Goal: Task Accomplishment & Management: Manage account settings

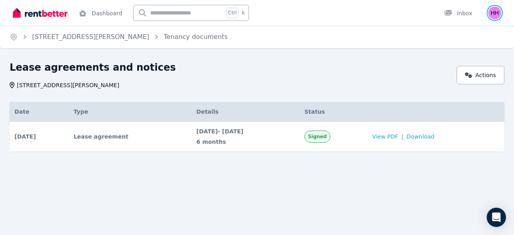
click at [490, 15] on img "button" at bounding box center [495, 12] width 13 height 13
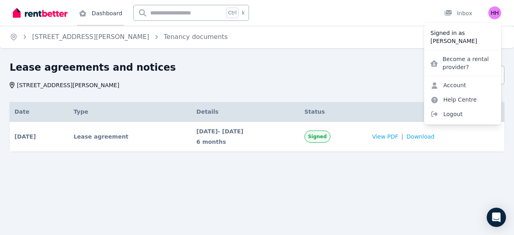
click at [106, 17] on link "Dashboard" at bounding box center [100, 13] width 47 height 26
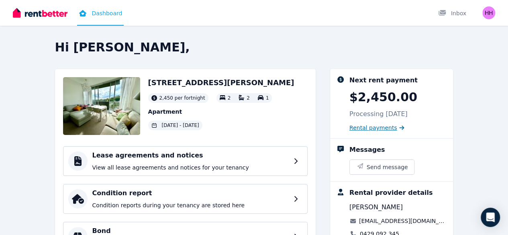
click at [396, 131] on span "Rental payments" at bounding box center [374, 128] width 48 height 8
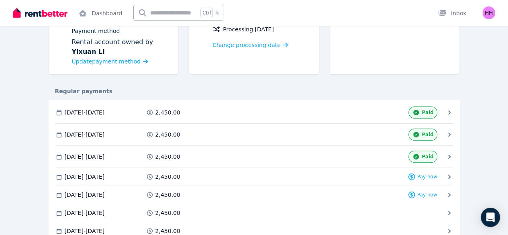
scroll to position [109, 0]
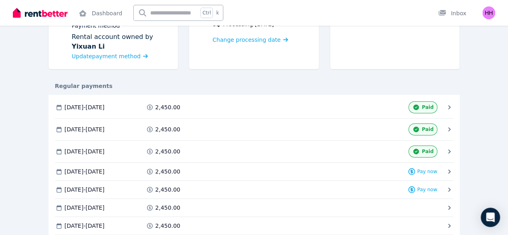
click at [0, 0] on icon at bounding box center [0, 0] width 0 height 0
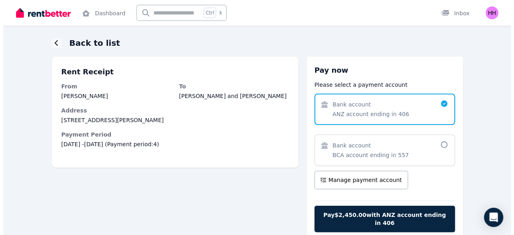
scroll to position [26, 0]
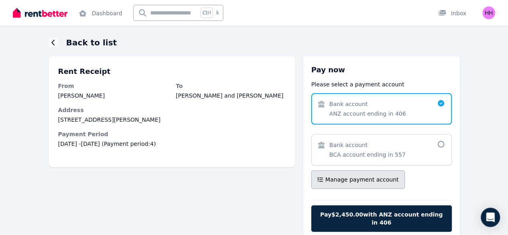
click at [380, 176] on span "Manage payment account" at bounding box center [363, 180] width 74 height 8
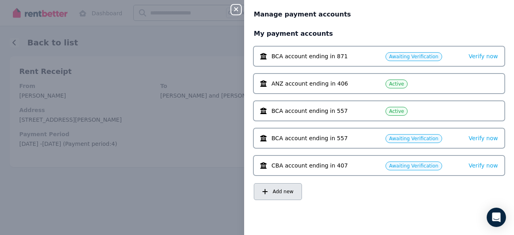
click at [281, 192] on span "Add new" at bounding box center [283, 191] width 21 height 6
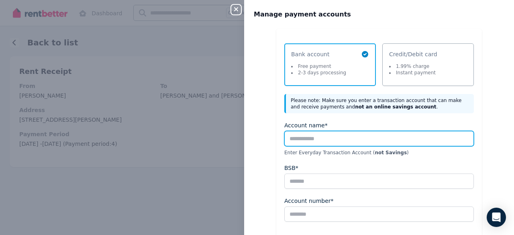
click at [324, 139] on input "Account name*" at bounding box center [380, 138] width 190 height 15
type input "*********"
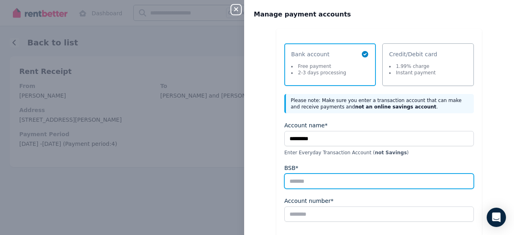
click at [321, 180] on input "BSB*" at bounding box center [380, 181] width 190 height 15
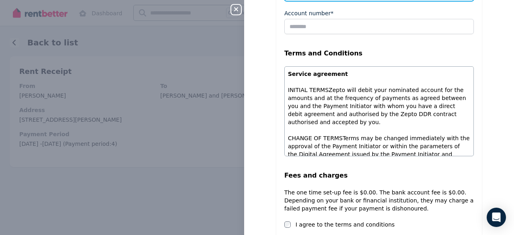
scroll to position [105, 0]
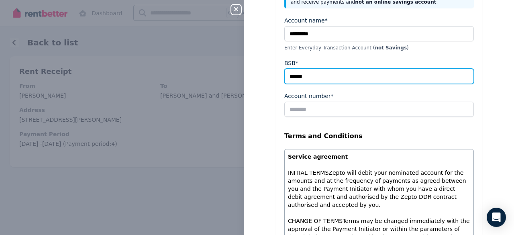
type input "******"
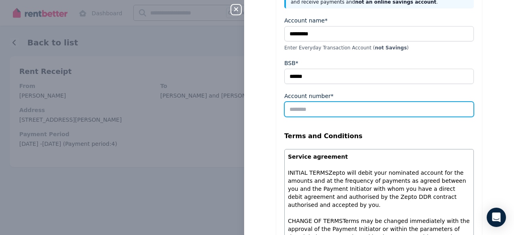
click at [314, 108] on input "Account number*" at bounding box center [380, 109] width 190 height 15
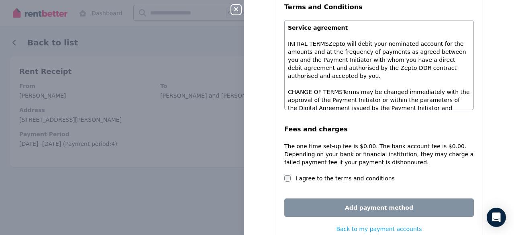
scroll to position [256, 0]
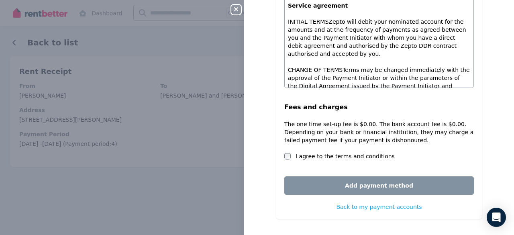
type input "*********"
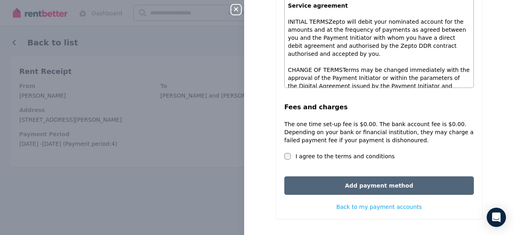
click at [328, 186] on button "Add payment method" at bounding box center [380, 185] width 190 height 18
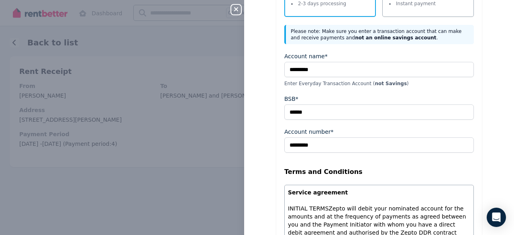
scroll to position [77, 0]
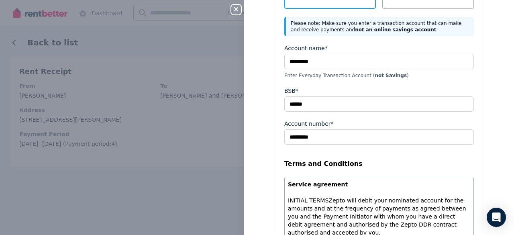
click at [236, 10] on icon "button" at bounding box center [236, 9] width 4 height 4
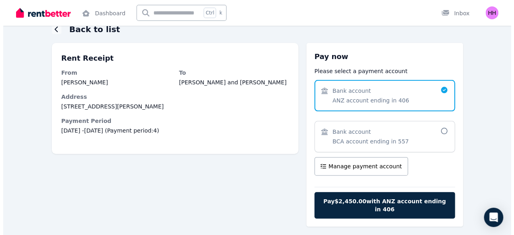
scroll to position [58, 0]
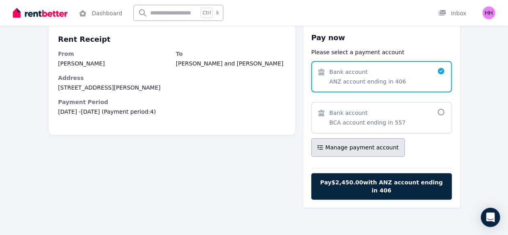
click at [399, 148] on span "Manage payment account" at bounding box center [363, 147] width 74 height 8
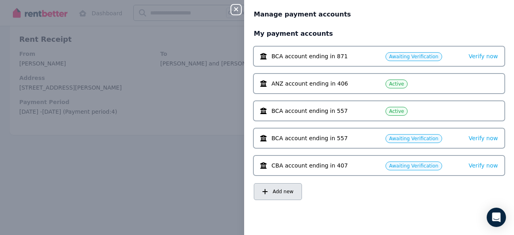
click at [259, 200] on button "Add new" at bounding box center [278, 191] width 48 height 17
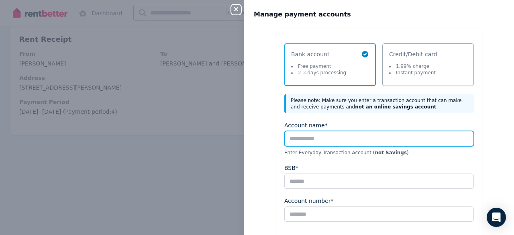
click at [321, 141] on input "Account name*" at bounding box center [380, 138] width 190 height 15
type input "*********"
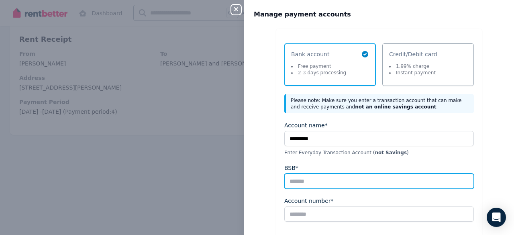
click at [328, 178] on input "BSB*" at bounding box center [380, 181] width 190 height 15
type input "******"
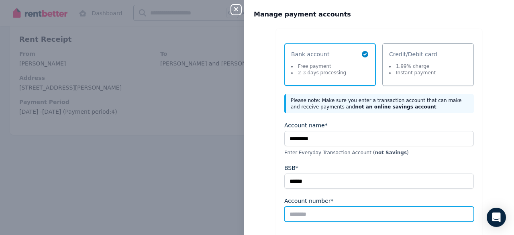
click at [324, 217] on input "Account number*" at bounding box center [380, 214] width 190 height 15
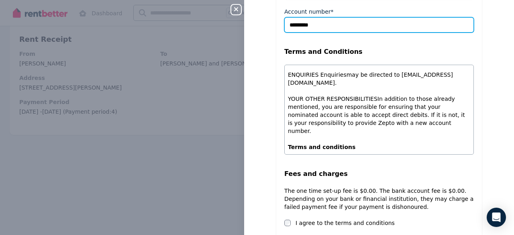
scroll to position [256, 0]
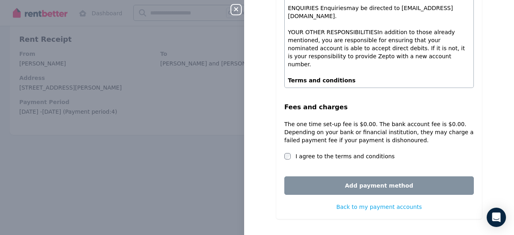
type input "*********"
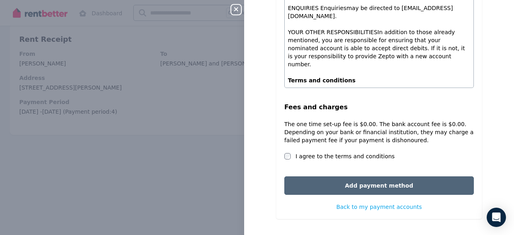
click at [315, 187] on button "Add payment method" at bounding box center [380, 185] width 190 height 18
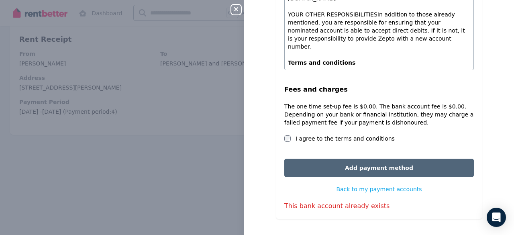
scroll to position [273, 0]
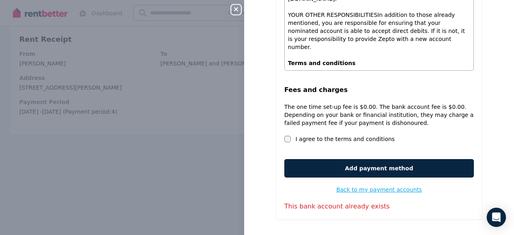
click at [342, 188] on span "Back to my payment accounts" at bounding box center [379, 189] width 86 height 6
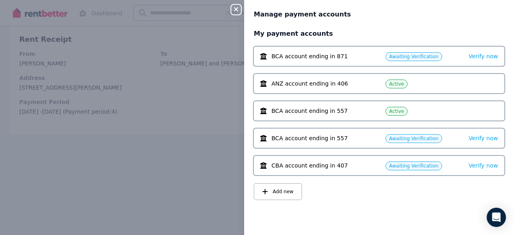
click at [328, 55] on span "BCA account ending in 871" at bounding box center [310, 56] width 76 height 8
click at [411, 56] on span "Awaiting Verification" at bounding box center [413, 56] width 49 height 6
click at [473, 53] on div "Verify now" at bounding box center [483, 56] width 29 height 10
click at [475, 57] on span "Verify now" at bounding box center [483, 56] width 29 height 6
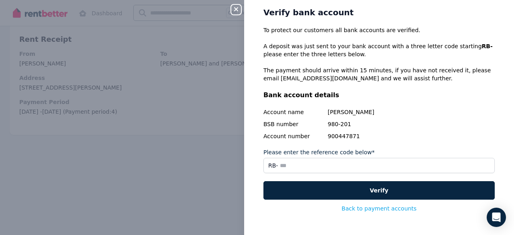
scroll to position [23, 0]
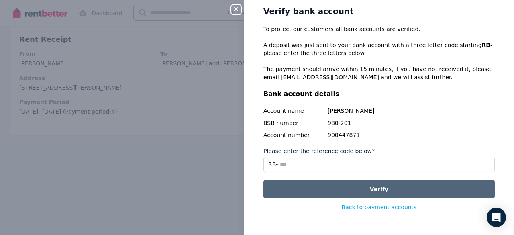
click at [359, 192] on button "Verify" at bounding box center [379, 189] width 231 height 18
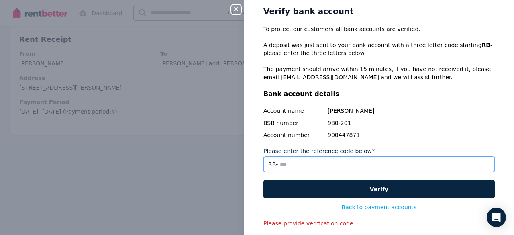
click at [340, 168] on input "Please enter the reference code below*" at bounding box center [379, 164] width 231 height 15
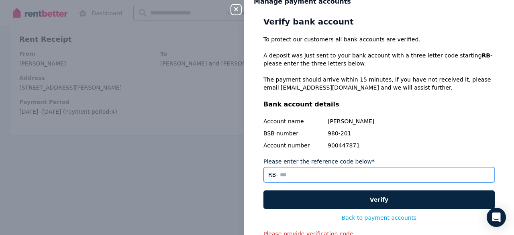
scroll to position [0, 0]
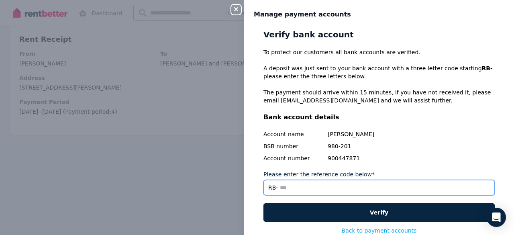
click at [326, 183] on input "Please enter the reference code below*" at bounding box center [379, 187] width 231 height 15
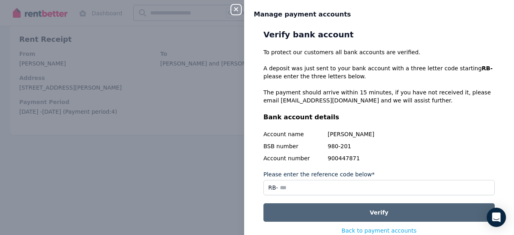
click at [341, 211] on button "Verify" at bounding box center [379, 212] width 231 height 18
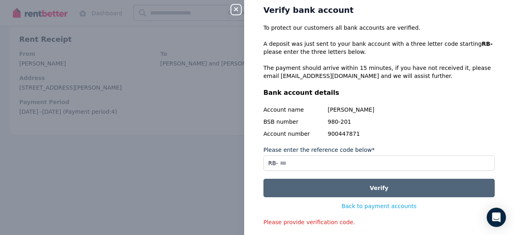
scroll to position [25, 0]
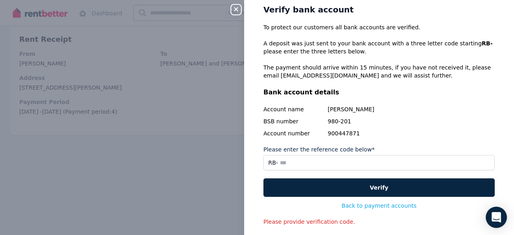
click at [497, 213] on div "Open Intercom Messenger" at bounding box center [496, 217] width 21 height 21
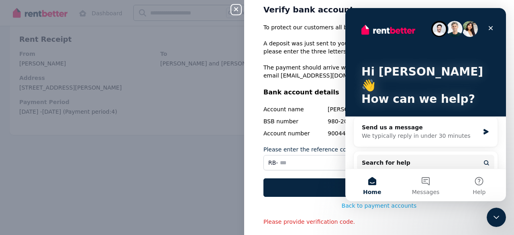
scroll to position [58, 0]
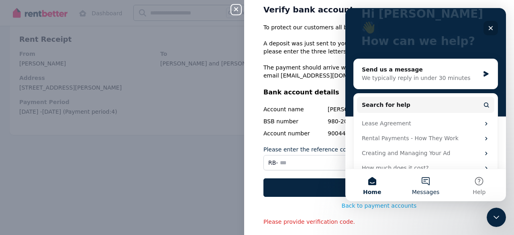
click at [420, 184] on button "Messages" at bounding box center [425, 185] width 53 height 32
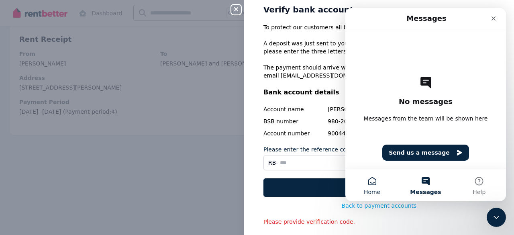
click at [370, 178] on button "Home" at bounding box center [372, 185] width 53 height 32
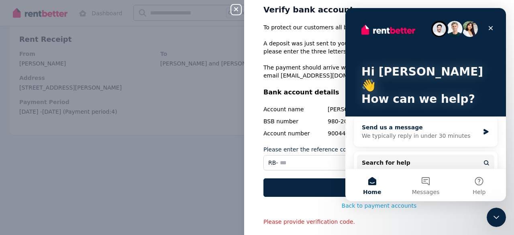
click at [483, 129] on icon "Intercom messenger" at bounding box center [486, 132] width 7 height 6
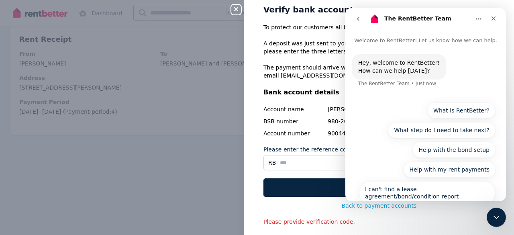
click at [357, 19] on icon "go back" at bounding box center [358, 19] width 6 height 6
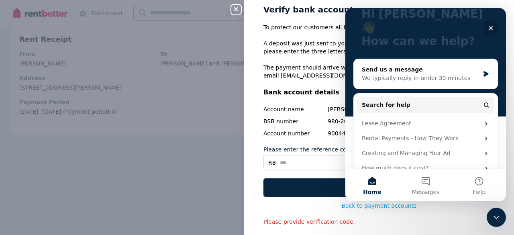
click at [488, 26] on icon "Close" at bounding box center [491, 28] width 6 height 6
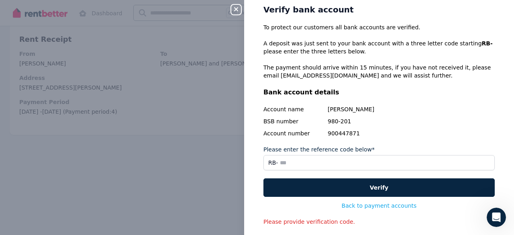
scroll to position [0, 0]
click at [235, 15] on div "Close panel Manage payment accounts Verify bank account To protect our customer…" at bounding box center [257, 117] width 514 height 235
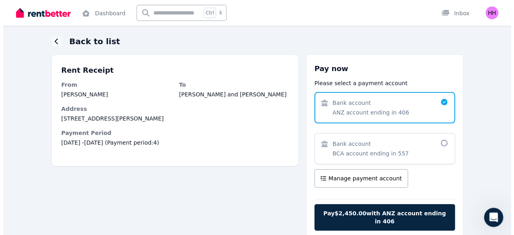
scroll to position [58, 0]
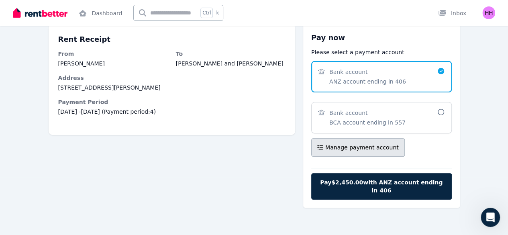
click at [385, 147] on span "Manage payment account" at bounding box center [363, 147] width 74 height 8
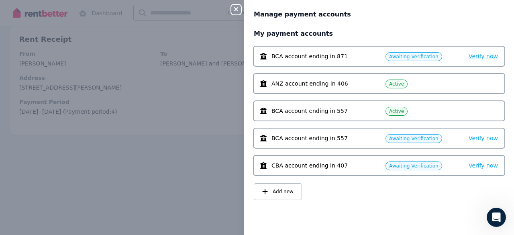
click at [474, 59] on span "Verify now" at bounding box center [483, 56] width 29 height 6
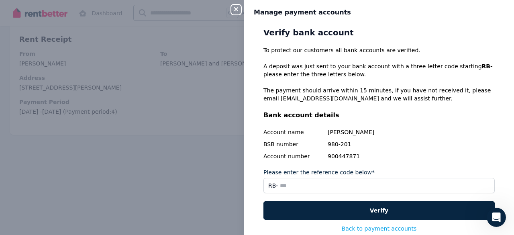
scroll to position [0, 0]
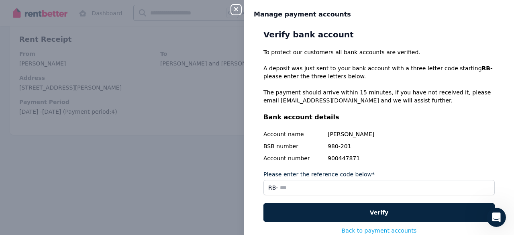
click at [234, 12] on icon "button" at bounding box center [236, 9] width 10 height 6
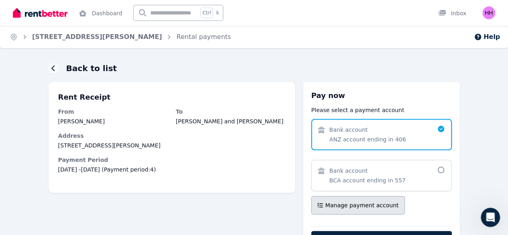
click at [373, 212] on button "Manage payment account" at bounding box center [358, 205] width 94 height 18
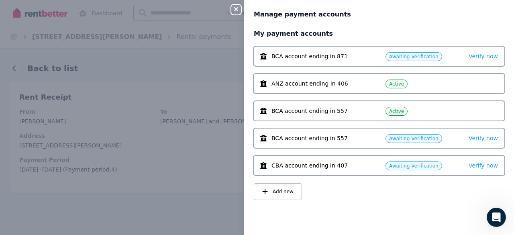
click at [415, 58] on span "Awaiting Verification" at bounding box center [413, 56] width 49 height 6
click at [337, 140] on span "BCA account ending in 557" at bounding box center [310, 138] width 76 height 8
click at [319, 112] on span "BCA account ending in 557" at bounding box center [310, 111] width 76 height 8
click at [269, 188] on button "Add new" at bounding box center [278, 191] width 48 height 17
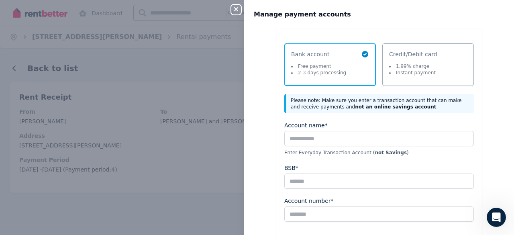
scroll to position [256, 0]
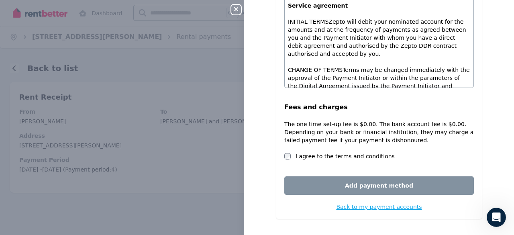
click at [355, 205] on span "Back to my payment accounts" at bounding box center [379, 207] width 86 height 6
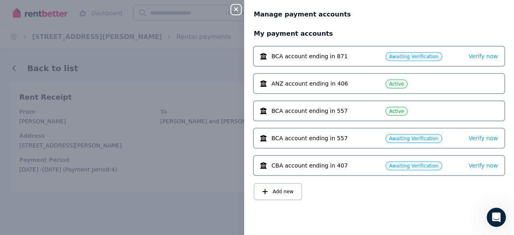
scroll to position [0, 0]
click at [476, 59] on span "Verify now" at bounding box center [483, 56] width 29 height 6
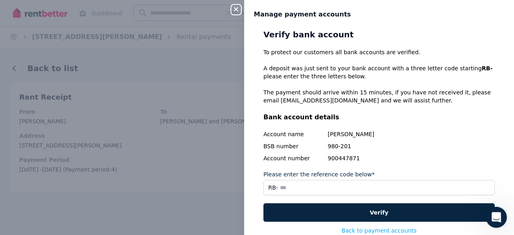
click at [490, 214] on div "Open Intercom Messenger" at bounding box center [495, 216] width 27 height 27
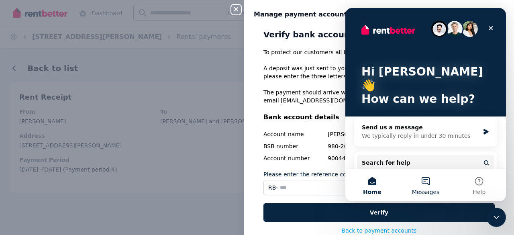
click at [420, 191] on span "Messages" at bounding box center [426, 192] width 28 height 6
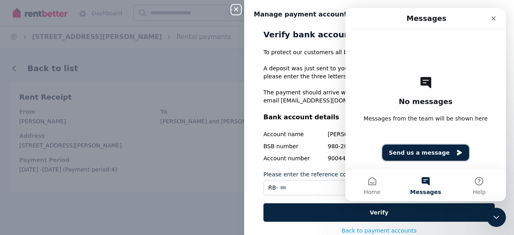
click at [438, 149] on button "Send us a message" at bounding box center [426, 153] width 87 height 16
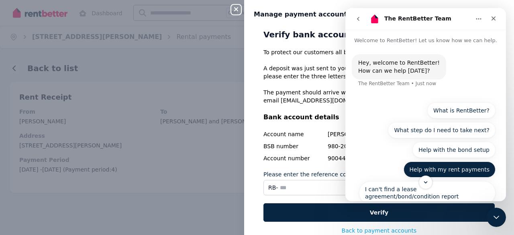
click at [424, 172] on button "Help with my rent payments" at bounding box center [450, 170] width 92 height 16
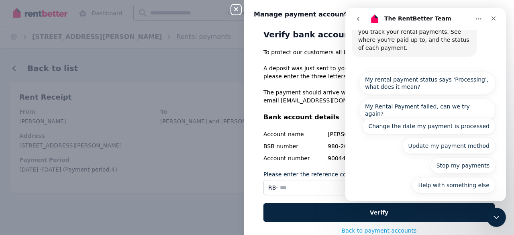
scroll to position [99, 0]
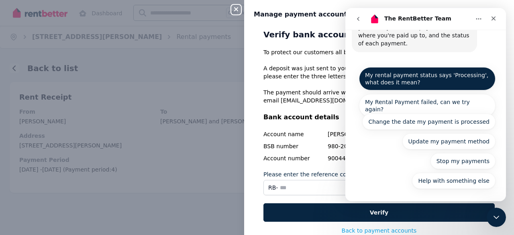
click at [410, 79] on button "My rental payment status says 'Processing', what does it mean?" at bounding box center [427, 78] width 137 height 23
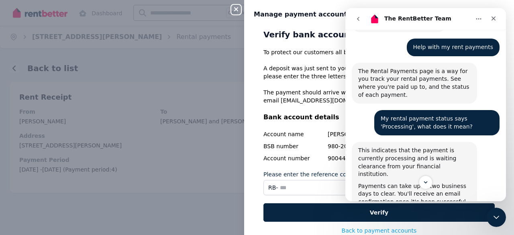
scroll to position [0, 0]
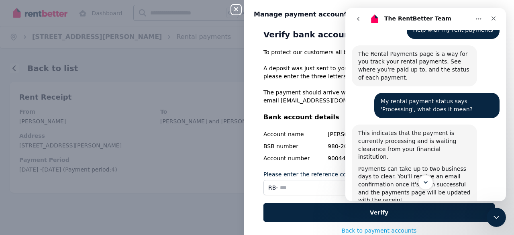
click at [426, 180] on icon "Scroll to bottom" at bounding box center [425, 182] width 7 height 7
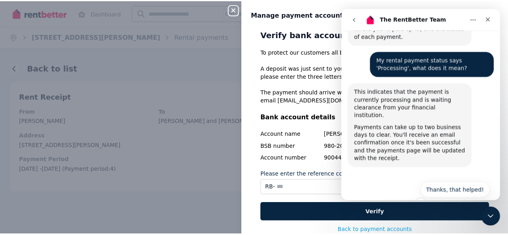
scroll to position [128, 0]
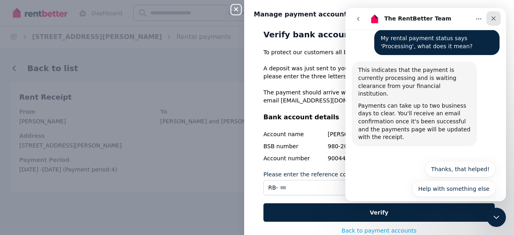
click at [490, 19] on div "Close" at bounding box center [494, 18] width 14 height 14
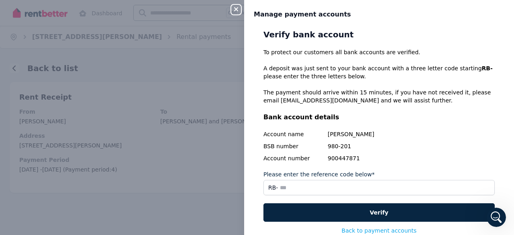
click at [264, 90] on p "The payment should arrive within 15 minutes, if you have not received it, pleas…" at bounding box center [379, 96] width 231 height 16
click at [234, 9] on icon "button" at bounding box center [236, 9] width 10 height 6
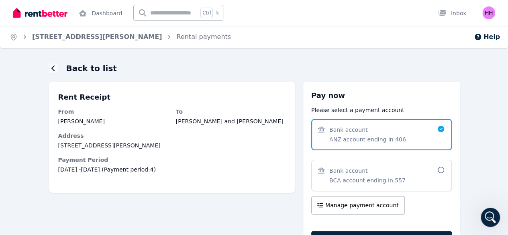
scroll to position [58, 0]
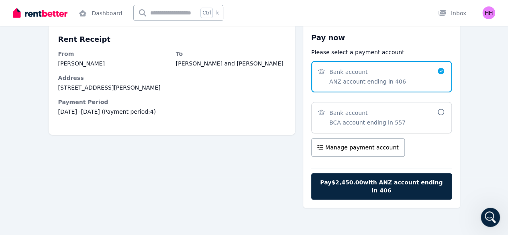
click at [408, 179] on span "Pay $2,450.00 with ANZ account ending in 406" at bounding box center [382, 186] width 124 height 16
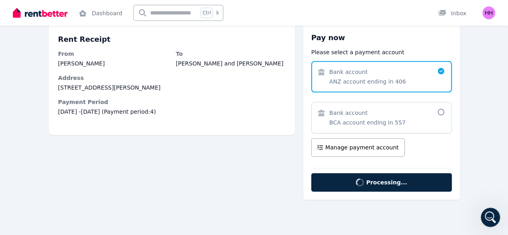
scroll to position [0, 0]
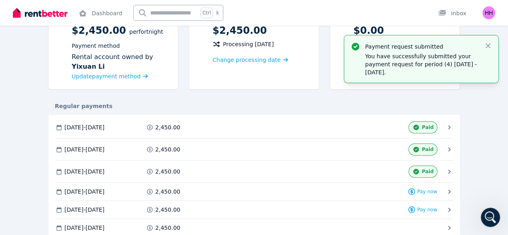
scroll to position [98, 0]
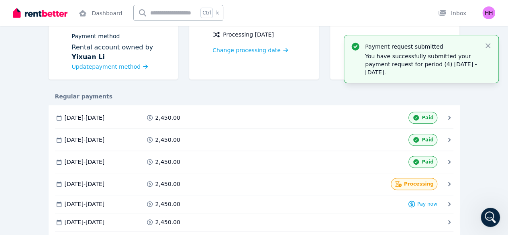
click at [0, 0] on span "Processing" at bounding box center [0, 0] width 0 height 0
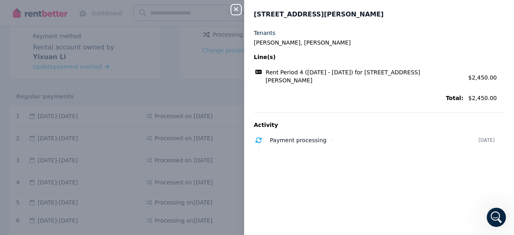
click at [234, 11] on icon "button" at bounding box center [236, 9] width 10 height 6
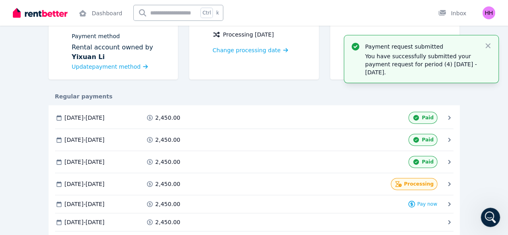
click at [0, 0] on div at bounding box center [0, 0] width 0 height 0
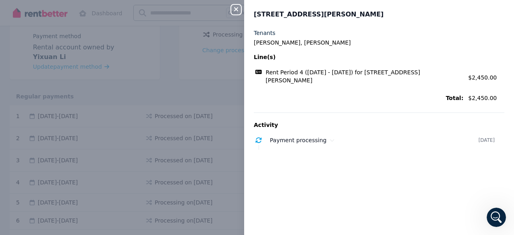
click at [236, 9] on icon "button" at bounding box center [236, 9] width 4 height 4
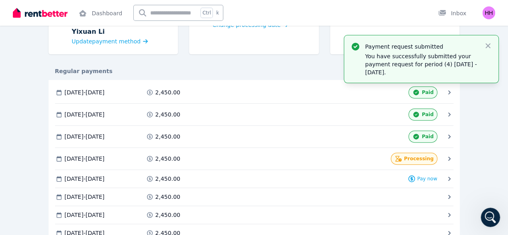
scroll to position [88, 0]
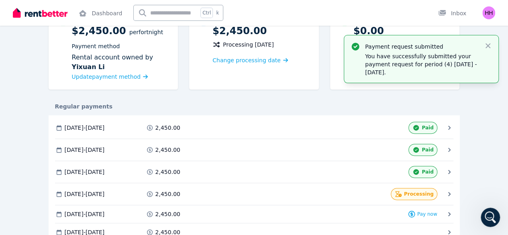
click at [492, 45] on div "Payment request submitted You have successfully submitted your payment request …" at bounding box center [421, 58] width 154 height 47
click at [487, 47] on icon "button" at bounding box center [488, 46] width 8 height 8
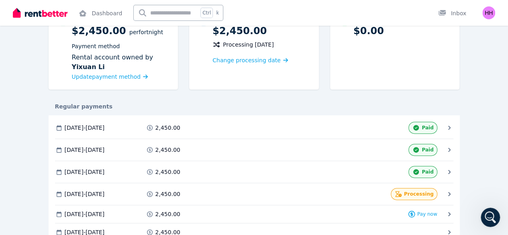
scroll to position [0, 0]
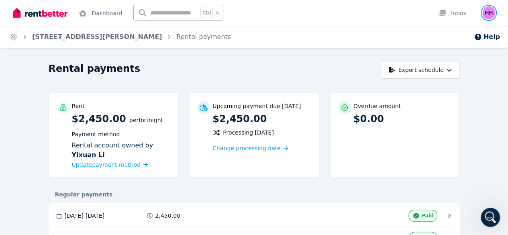
click at [484, 11] on img "button" at bounding box center [489, 12] width 13 height 13
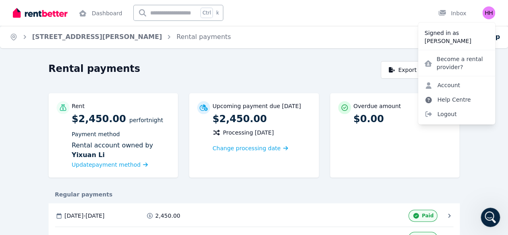
click at [451, 97] on link "Help Centre" at bounding box center [447, 99] width 59 height 14
click at [453, 84] on link "Account" at bounding box center [442, 85] width 49 height 14
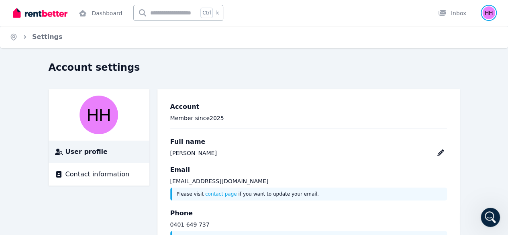
click at [490, 18] on img "button" at bounding box center [489, 12] width 13 height 13
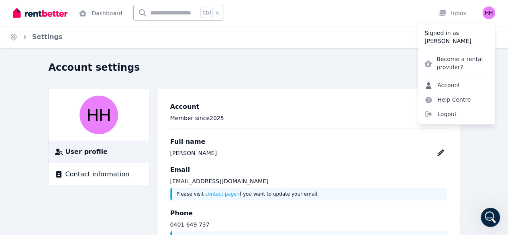
click at [447, 85] on link "Account" at bounding box center [442, 85] width 49 height 14
click at [471, 102] on link "Help Centre" at bounding box center [447, 99] width 59 height 14
click at [443, 99] on link "Help Centre" at bounding box center [447, 99] width 59 height 14
click at [384, 94] on div "Account Member since [DATE] Full name [PERSON_NAME] Email [EMAIL_ADDRESS][DOMAI…" at bounding box center [309, 173] width 303 height 168
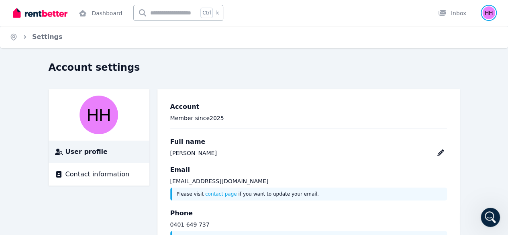
scroll to position [36, 0]
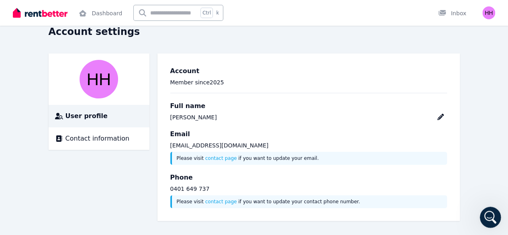
click html
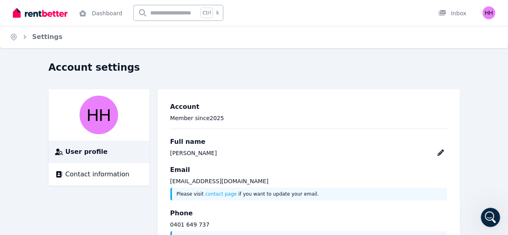
click at [482, 14] on div "Open user menu" at bounding box center [487, 13] width 18 height 26
click at [490, 12] on img "button" at bounding box center [489, 12] width 13 height 13
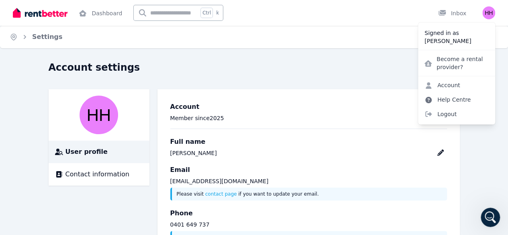
click at [452, 96] on link "Help Centre" at bounding box center [447, 99] width 59 height 14
click at [106, 12] on link "Dashboard" at bounding box center [100, 13] width 47 height 26
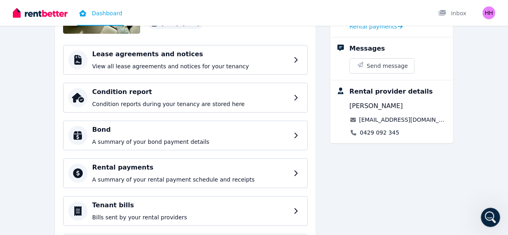
scroll to position [101, 0]
click at [203, 176] on p "A summary of your rental payment schedule and receipts" at bounding box center [192, 180] width 200 height 8
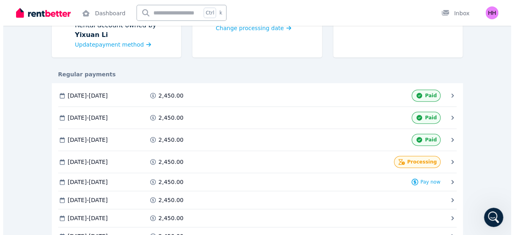
scroll to position [134, 0]
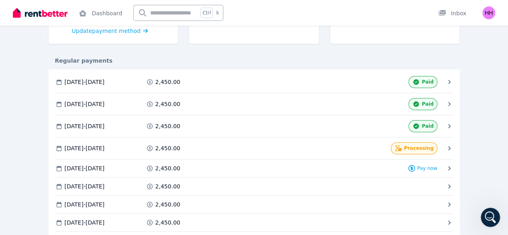
click at [0, 0] on div at bounding box center [0, 0] width 0 height 0
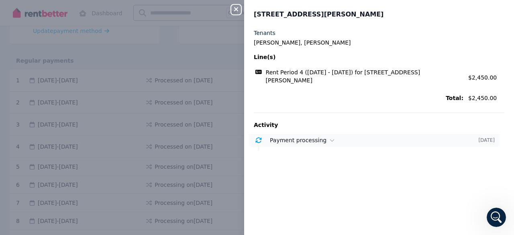
click at [435, 142] on div "Payment processing" at bounding box center [374, 140] width 209 height 8
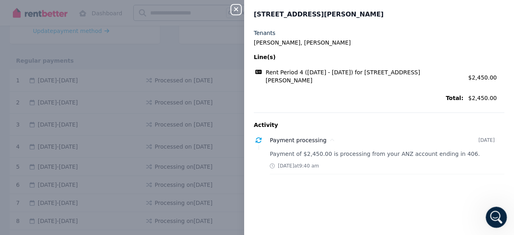
click at [497, 216] on icon "Open Intercom Messenger" at bounding box center [496, 216] width 6 height 6
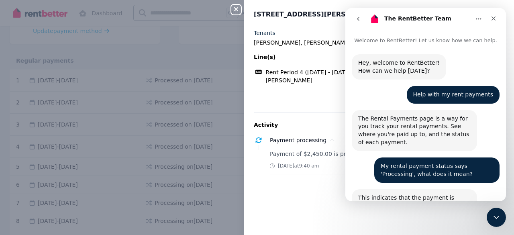
scroll to position [128, 0]
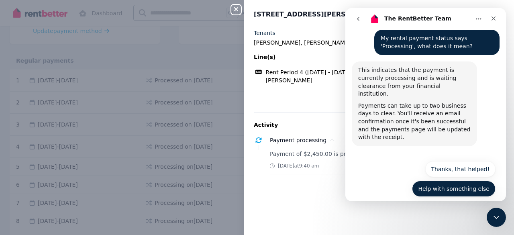
click at [430, 181] on button "Help with something else" at bounding box center [454, 189] width 84 height 16
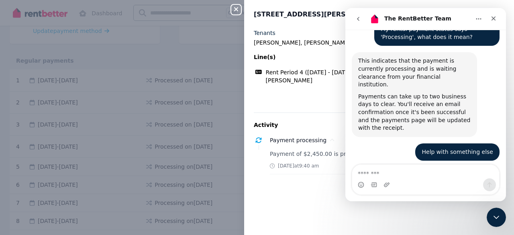
scroll to position [166, 0]
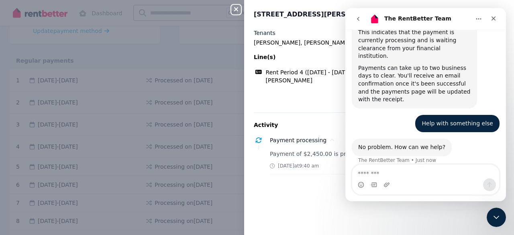
click at [418, 180] on div "Intercom messenger" at bounding box center [425, 184] width 147 height 13
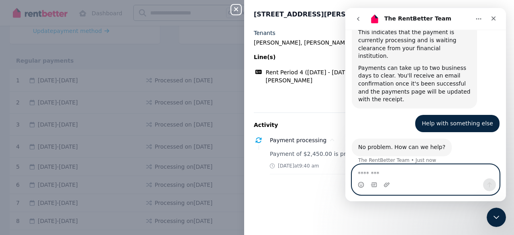
click at [402, 178] on textarea "Message…" at bounding box center [425, 172] width 147 height 14
type textarea "*"
type textarea "**********"
click at [491, 184] on icon "Send a message…" at bounding box center [490, 185] width 6 height 6
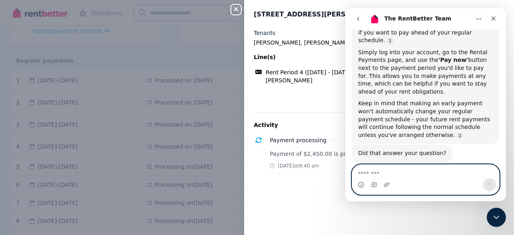
scroll to position [360, 0]
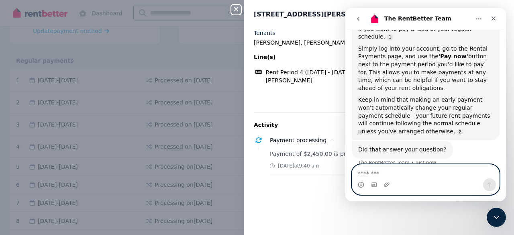
click at [408, 176] on textarea "Message…" at bounding box center [426, 172] width 148 height 14
type textarea "**"
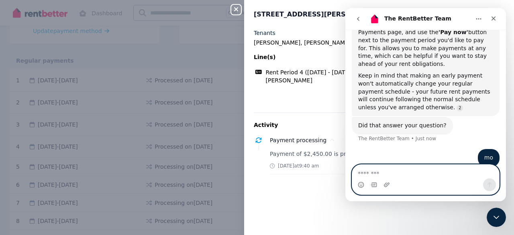
scroll to position [397, 0]
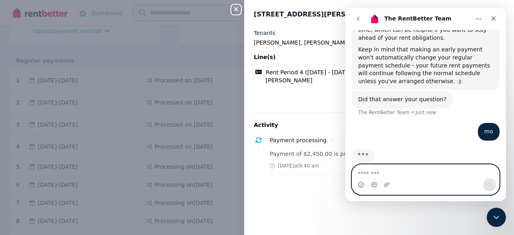
type textarea "*"
type textarea "**"
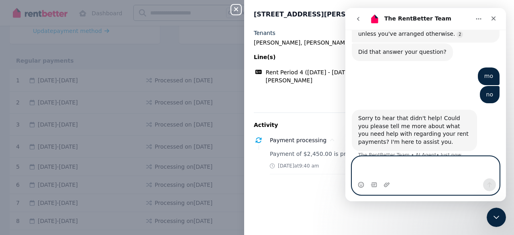
scroll to position [445, 0]
type textarea "*"
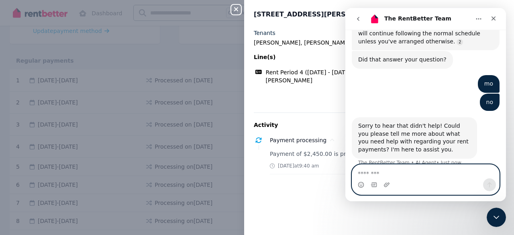
type textarea "*"
type textarea "******"
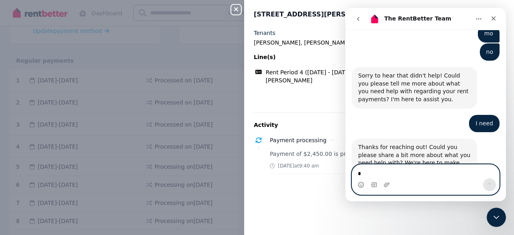
scroll to position [508, 0]
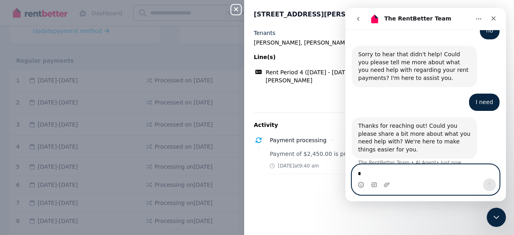
type textarea "*"
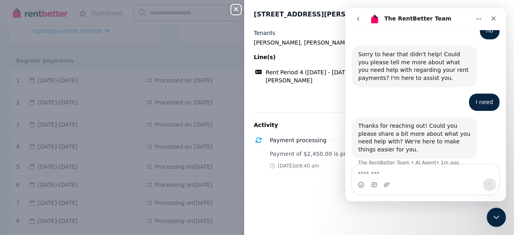
click at [359, 20] on icon "go back" at bounding box center [358, 19] width 6 height 6
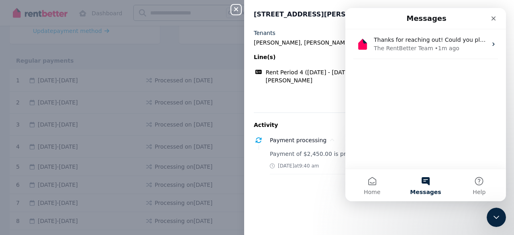
scroll to position [288, 0]
click at [372, 183] on button "Home" at bounding box center [372, 185] width 53 height 32
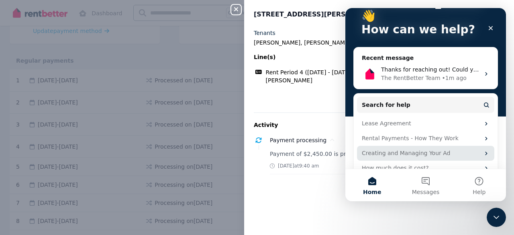
scroll to position [0, 0]
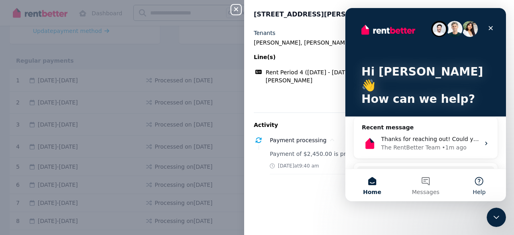
click at [474, 186] on button "Help" at bounding box center [479, 185] width 53 height 32
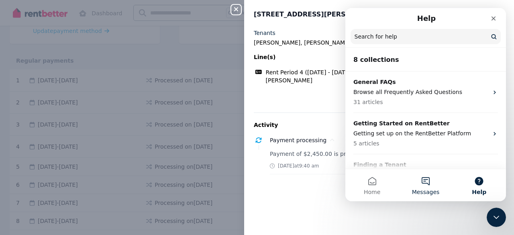
click at [425, 181] on button "Messages" at bounding box center [425, 185] width 53 height 32
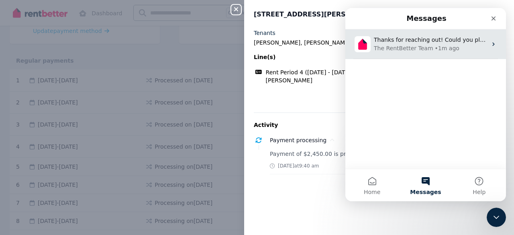
click at [430, 46] on div "The RentBetter Team" at bounding box center [403, 48] width 59 height 8
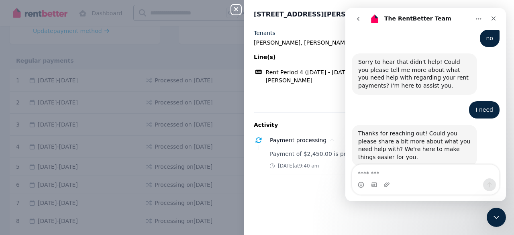
scroll to position [508, 0]
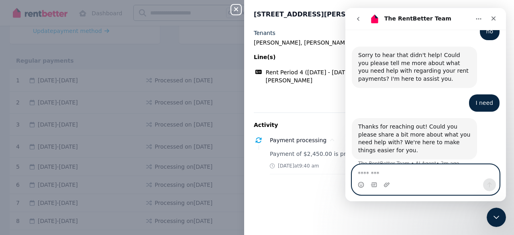
paste textarea "**********"
type textarea "**********"
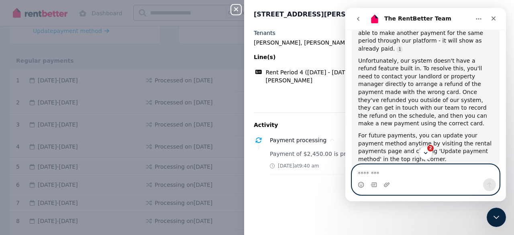
scroll to position [738, 0]
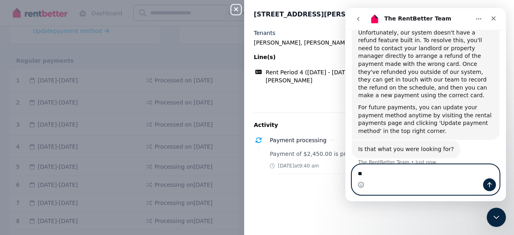
type textarea "***"
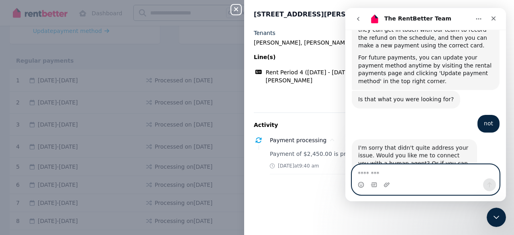
scroll to position [804, 0]
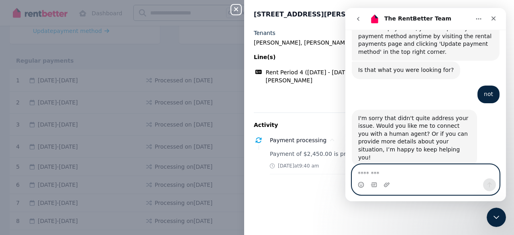
click at [393, 168] on textarea "Message…" at bounding box center [426, 172] width 148 height 14
paste textarea "**********"
type textarea "**********"
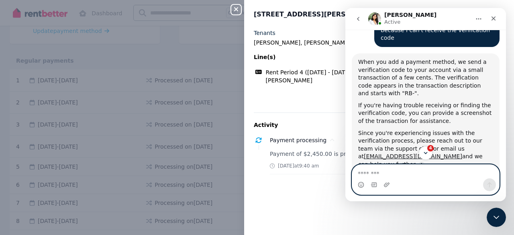
scroll to position [963, 0]
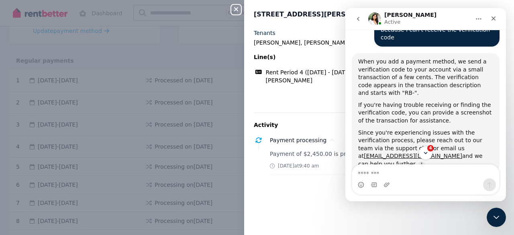
click at [297, 91] on div "Tenants [PERSON_NAME], [PERSON_NAME] Line(s) Rent Period 4 ([DATE] - [DATE]) fo…" at bounding box center [379, 67] width 251 height 76
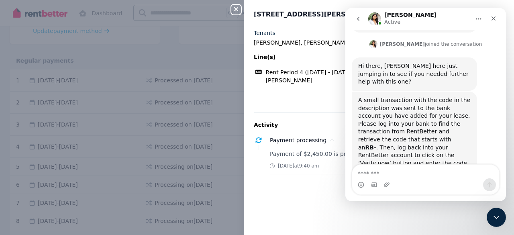
scroll to position [1191, 0]
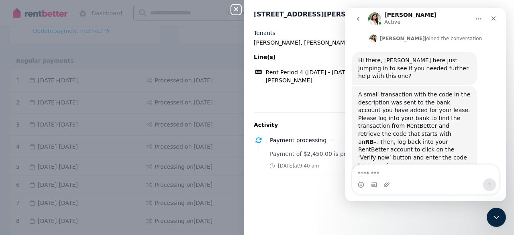
click at [399, 180] on div "Intercom messenger" at bounding box center [425, 184] width 147 height 13
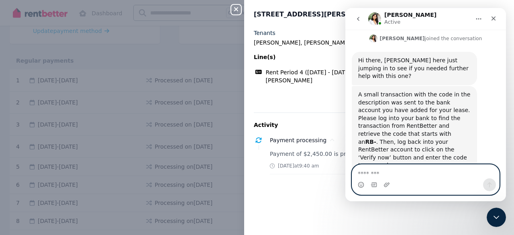
click at [394, 176] on textarea "Message…" at bounding box center [426, 172] width 148 height 14
type textarea "*"
type textarea "**********"
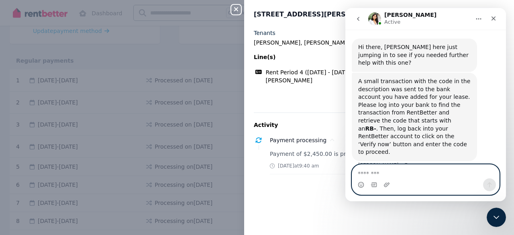
scroll to position [1202, 0]
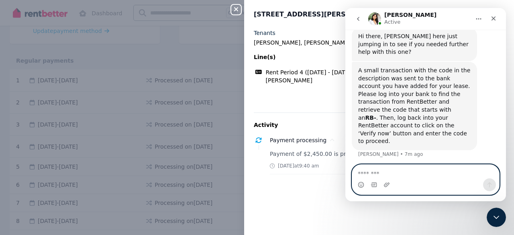
type textarea "*"
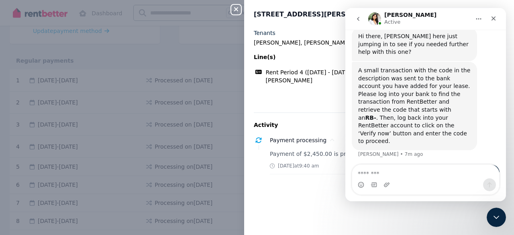
click at [322, 114] on div "Activity Payment processing [DATE] Payment of $2,450.00 is processing from your…" at bounding box center [379, 148] width 251 height 70
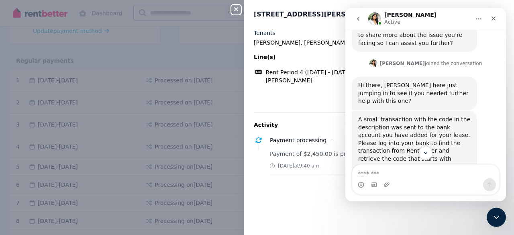
click at [434, 82] on div "Hi there, [PERSON_NAME] here just jumping in to see if you needed further help …" at bounding box center [415, 94] width 113 height 24
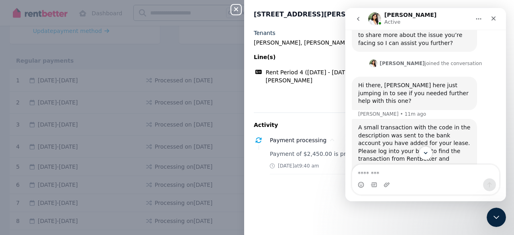
scroll to position [1190, 0]
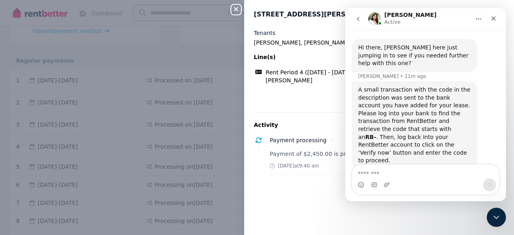
drag, startPoint x: 433, startPoint y: 100, endPoint x: 478, endPoint y: 86, distance: 46.9
click at [478, 86] on div "A small transaction with the code in the description was sent to the bank accou…" at bounding box center [426, 132] width 148 height 103
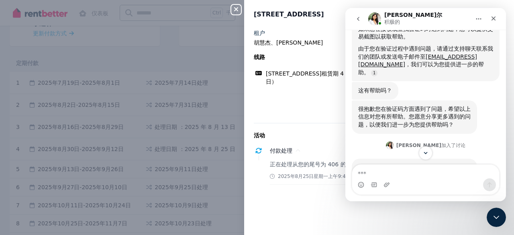
scroll to position [981, 0]
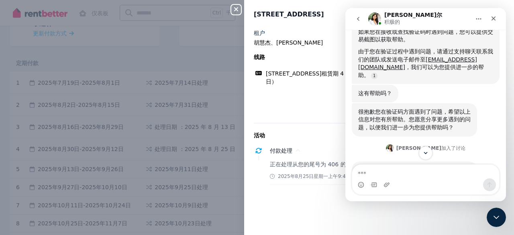
click at [317, 131] on p "活动" at bounding box center [379, 135] width 251 height 8
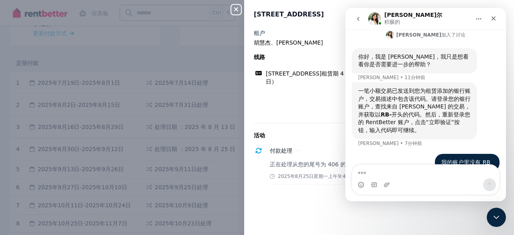
scroll to position [984, 0]
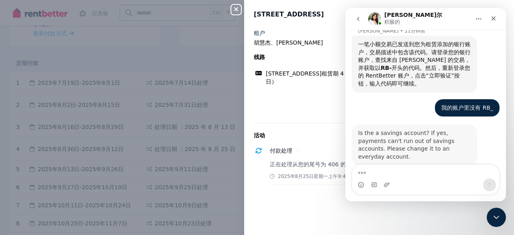
click at [382, 179] on div "对讲机" at bounding box center [425, 184] width 147 height 13
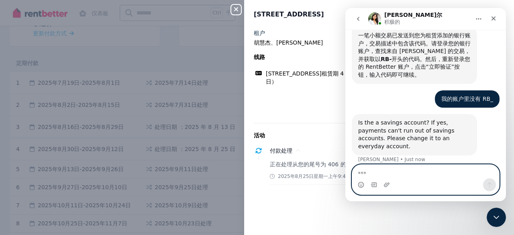
click at [400, 176] on textarea "信息…" at bounding box center [426, 172] width 148 height 14
paste textarea "**********"
type textarea "**********"
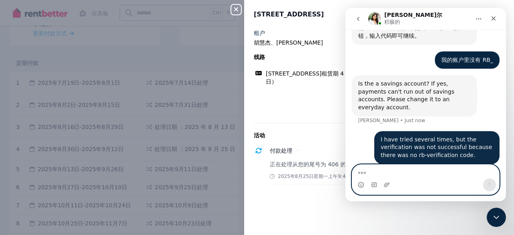
scroll to position [1032, 0]
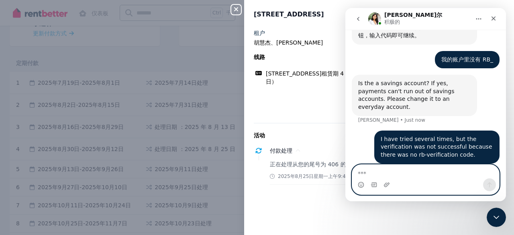
type textarea "*"
type textarea "**********"
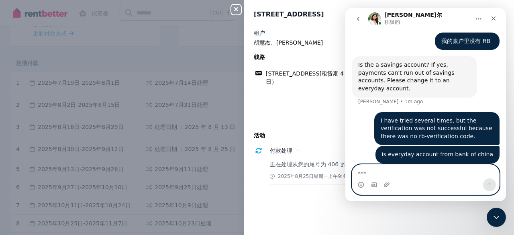
click at [393, 173] on textarea "信息…" at bounding box center [426, 172] width 148 height 14
paste textarea "**********"
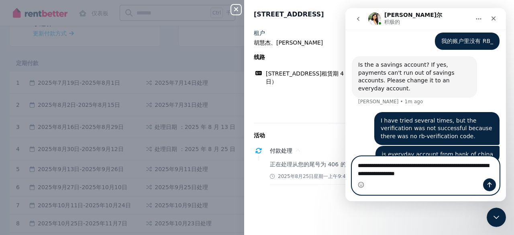
scroll to position [1059, 0]
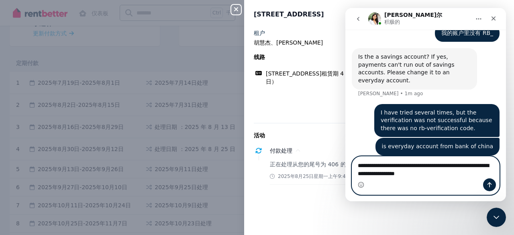
click at [469, 176] on textarea "**********" at bounding box center [426, 168] width 148 height 22
type textarea "**********"
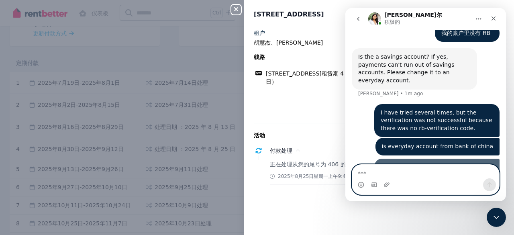
scroll to position [1085, 0]
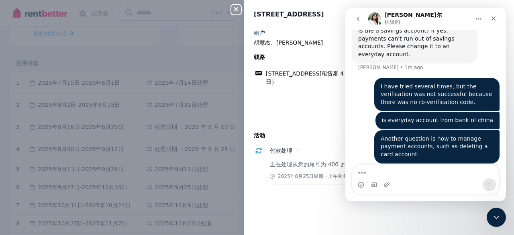
click at [295, 172] on div "正在处理从您的尾号为 406 的 ANZ 账户支付的 2,450.00 美元。 2025年8月25日星期一 上午 9:40" at bounding box center [387, 172] width 235 height 25
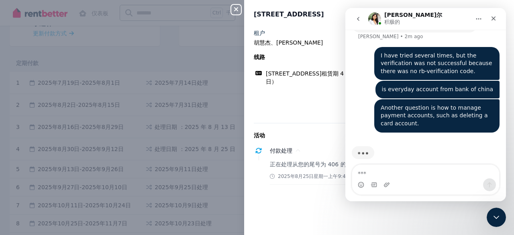
click at [446, 150] on div "Typing" at bounding box center [426, 157] width 148 height 31
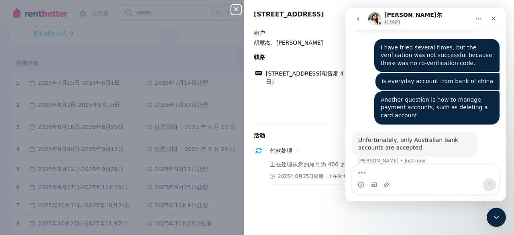
scroll to position [1117, 0]
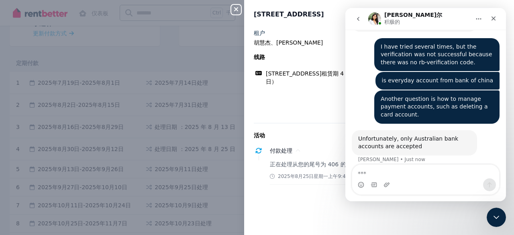
click at [410, 180] on div "对讲机" at bounding box center [425, 184] width 147 height 13
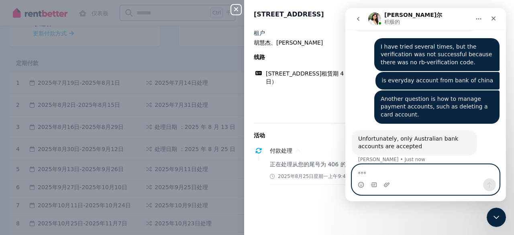
click at [414, 175] on textarea "信息…" at bounding box center [426, 172] width 148 height 14
type textarea "*"
type textarea "**********"
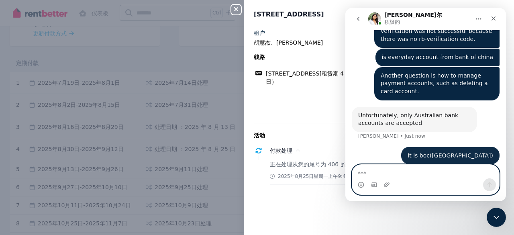
scroll to position [1141, 0]
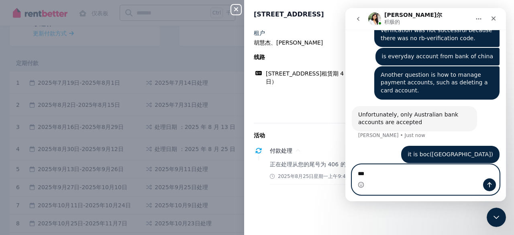
click at [383, 175] on textarea "***" at bounding box center [426, 172] width 148 height 14
paste textarea "**********"
type textarea "**********"
click at [493, 185] on icon "发送消息…" at bounding box center [490, 185] width 6 height 6
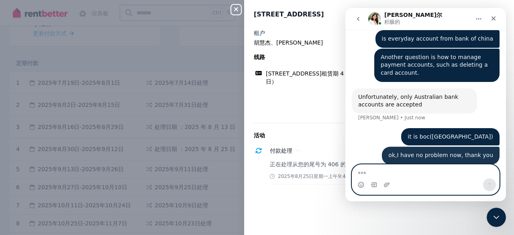
scroll to position [1159, 0]
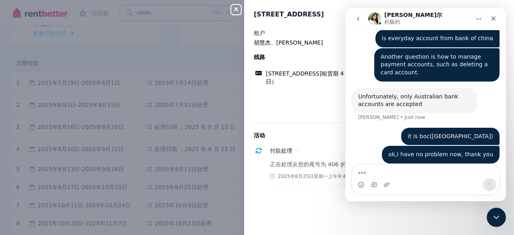
click at [329, 123] on div "活动 付款处理 2025年8月25日 正在处理从您的尾号为 406 的 ANZ 账户支付的 2,450.00 美元。 2025年8月25日星期一 上午 9:40" at bounding box center [379, 158] width 251 height 70
click at [288, 68] on div "[STREET_ADDRESS]租赁期 4（2025 年 8 月 30 日至 2025 年 9 月 12 日） Amount: 2,450.00 美元" at bounding box center [379, 77] width 251 height 23
click at [494, 20] on icon "关闭" at bounding box center [494, 18] width 6 height 6
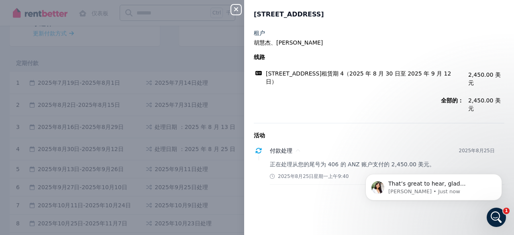
scroll to position [0, 0]
click at [313, 123] on div "活动 付款处理 2025年8月25日 正在处理从您的尾号为 406 的 ANZ 账户支付的 2,450.00 美元。 2025年8月25日星期一 上午 9:40" at bounding box center [379, 158] width 251 height 70
click at [450, 188] on p "[PERSON_NAME] • Just now" at bounding box center [441, 191] width 104 height 7
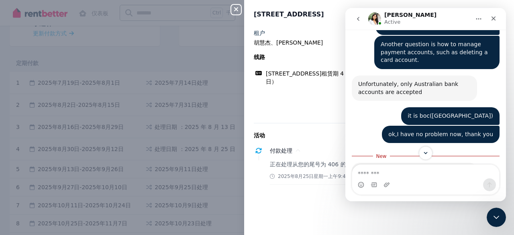
scroll to position [1453, 0]
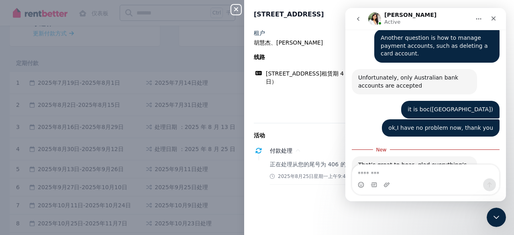
click at [313, 109] on div "租户 胡慧杰、李亦轩 线路 [STREET_ADDRESS]租赁期 4（2025 年 8 月 30 日至 2025 年 9 月 12 日） Amount: 2…" at bounding box center [379, 111] width 251 height 164
